Goal: Navigation & Orientation: Find specific page/section

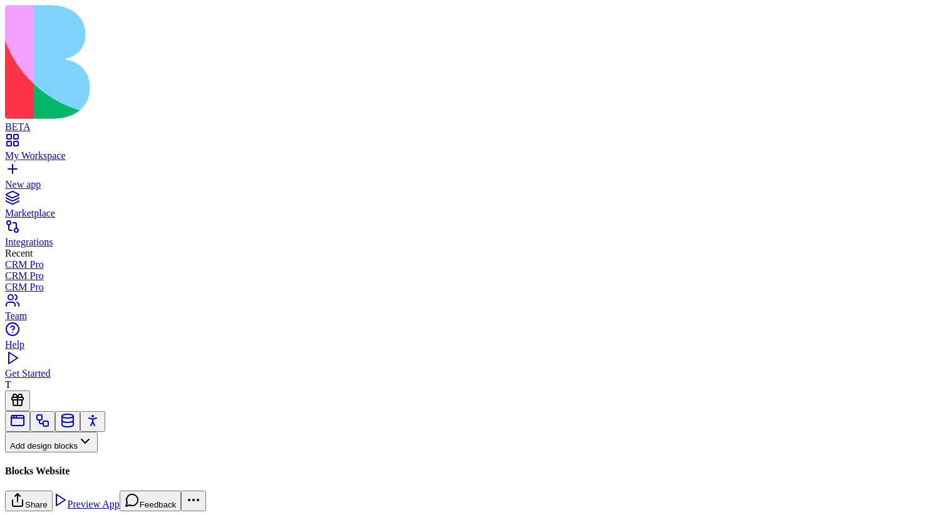
click at [54, 453] on button "Pages" at bounding box center [29, 463] width 49 height 21
click at [102, 373] on div "Websites" at bounding box center [69, 365] width 66 height 18
